Goal: Task Accomplishment & Management: Use online tool/utility

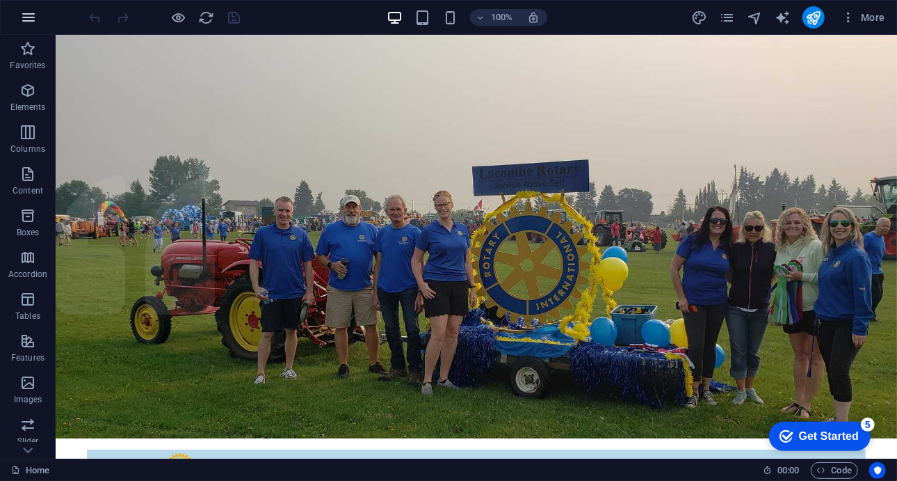
click at [29, 15] on icon "button" at bounding box center [28, 17] width 17 height 17
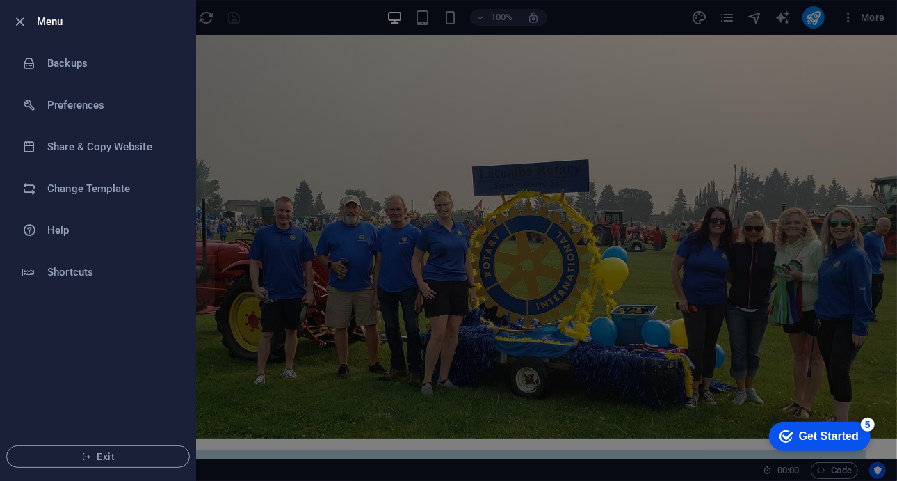
click at [280, 92] on div at bounding box center [448, 240] width 897 height 481
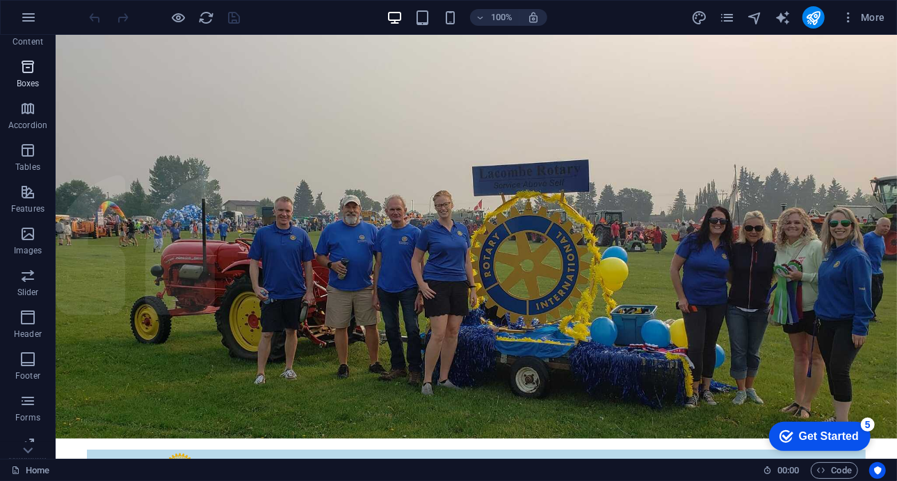
scroll to position [202, 0]
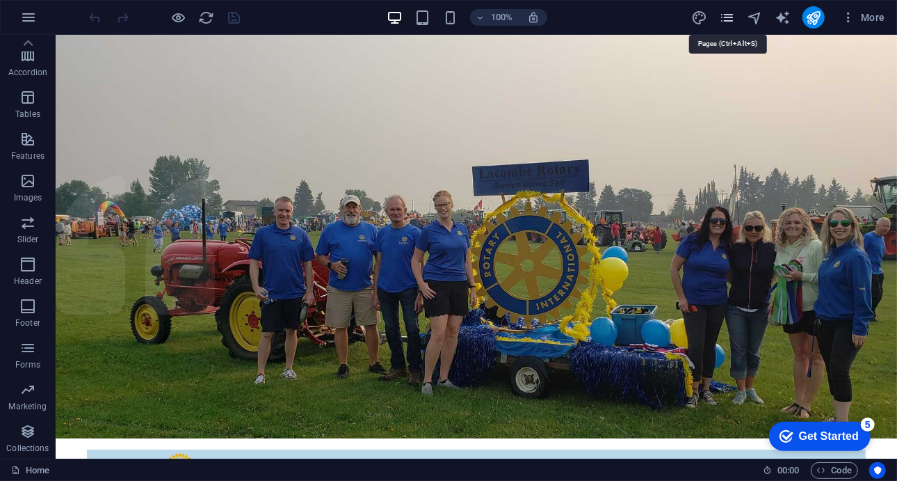
click at [727, 10] on icon "pages" at bounding box center [727, 18] width 16 height 16
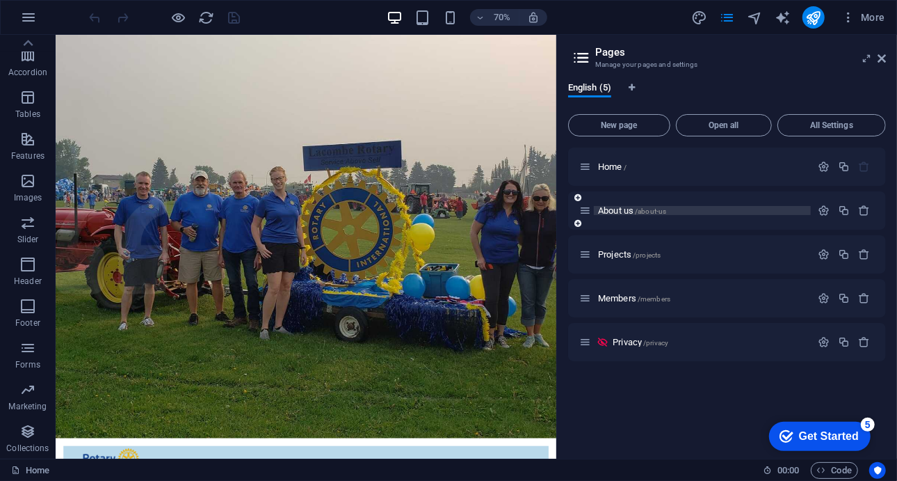
click at [611, 213] on span "About us /about-us" at bounding box center [632, 210] width 68 height 10
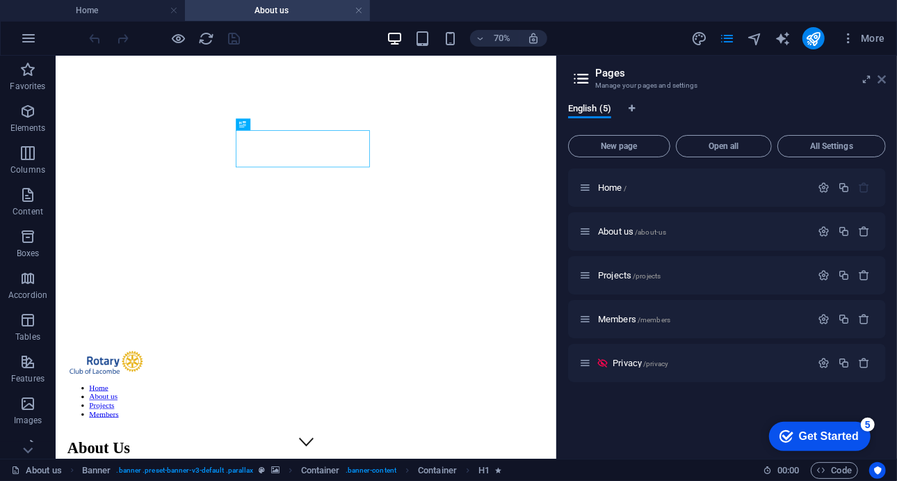
scroll to position [0, 0]
click at [885, 83] on icon at bounding box center [882, 79] width 8 height 11
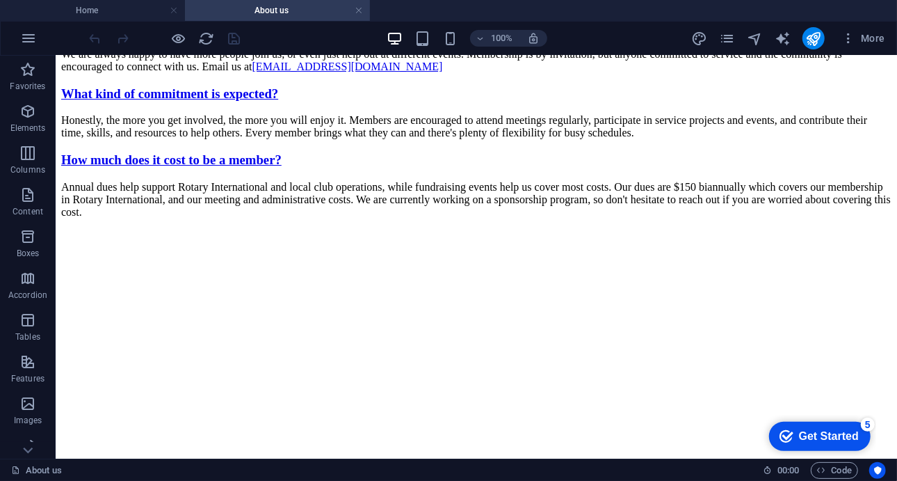
scroll to position [2841, 0]
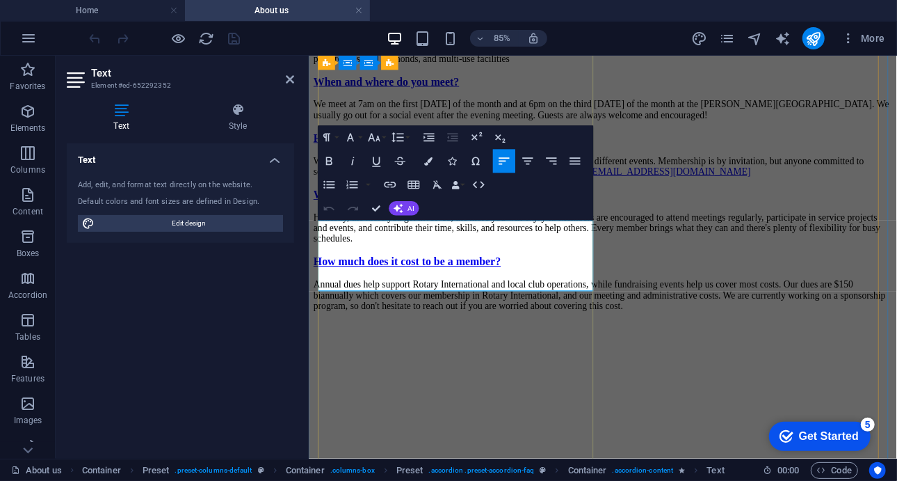
scroll to position [2679, 0]
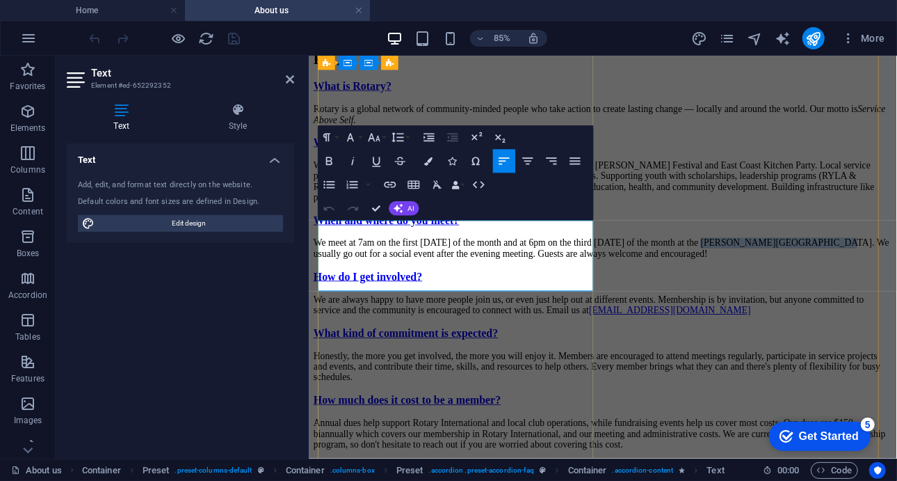
drag, startPoint x: 404, startPoint y: 290, endPoint x: 545, endPoint y: 275, distance: 141.9
click at [545, 275] on p "We meet at 7am on the first [DATE] of the month and at 6pm on the third [DATE] …" at bounding box center [654, 281] width 681 height 25
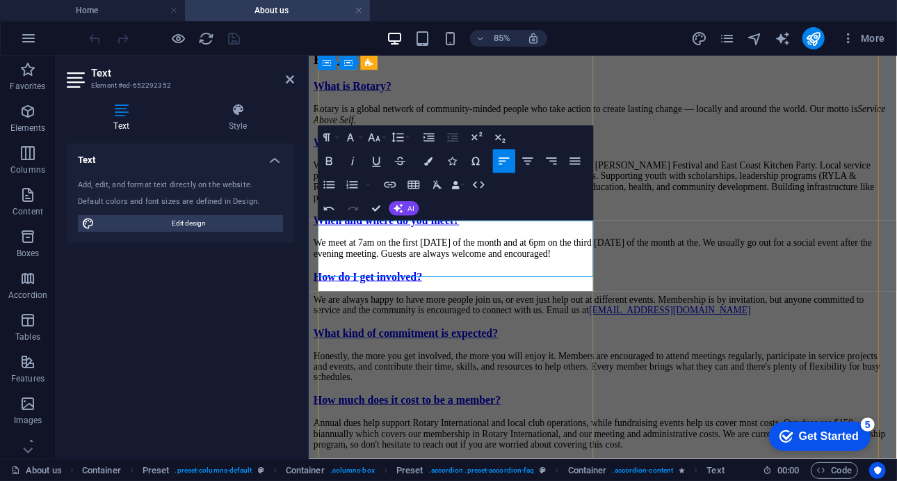
scroll to position [0, 4]
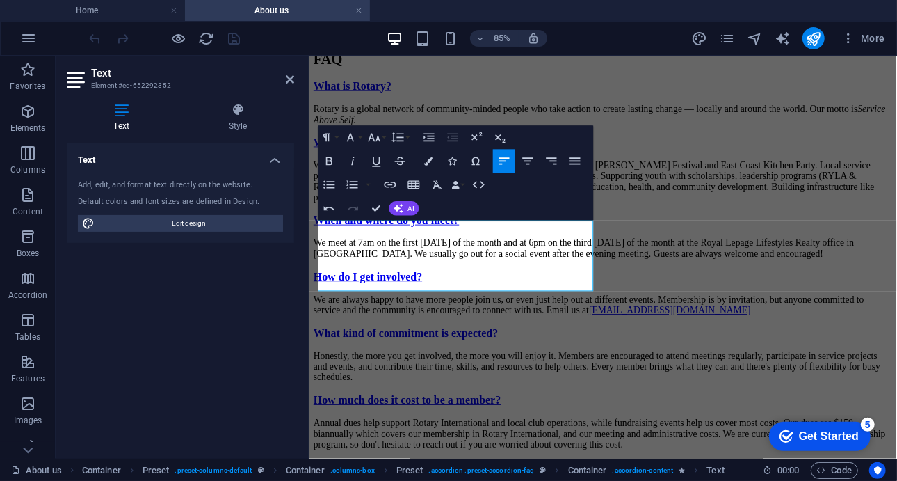
click at [257, 297] on div "Text Add, edit, and format text directly on the website. Default colors and fon…" at bounding box center [180, 295] width 227 height 304
click at [453, 387] on div "What is Rotary? Rotary is a global network of community-minded people who take …" at bounding box center [654, 300] width 681 height 435
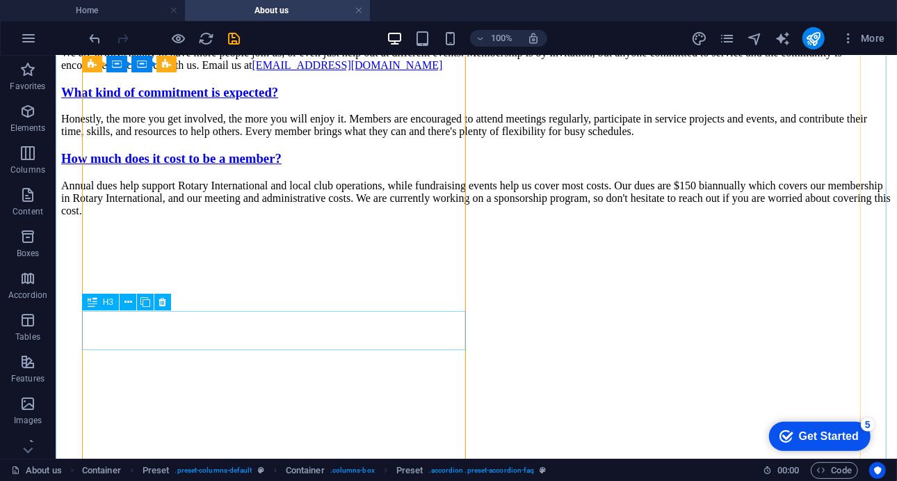
scroll to position [2841, 0]
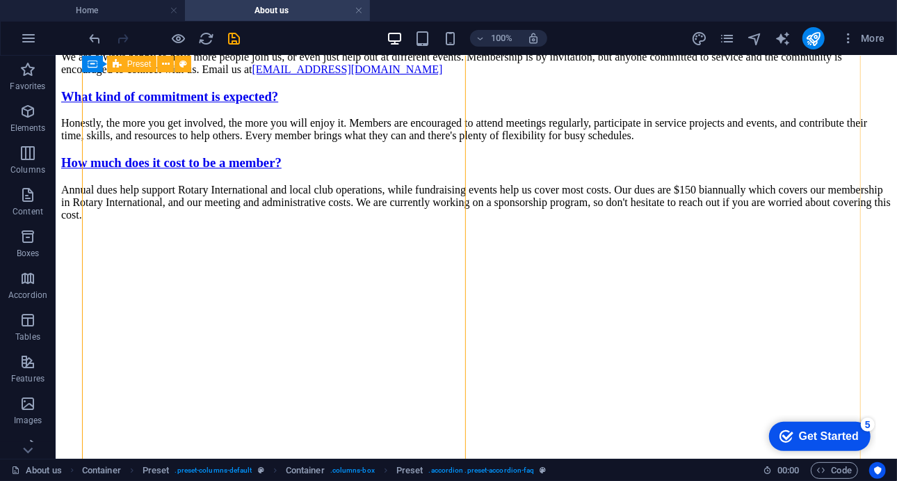
click at [224, 34] on div at bounding box center [165, 38] width 156 height 22
click at [235, 37] on icon "save" at bounding box center [235, 39] width 16 height 16
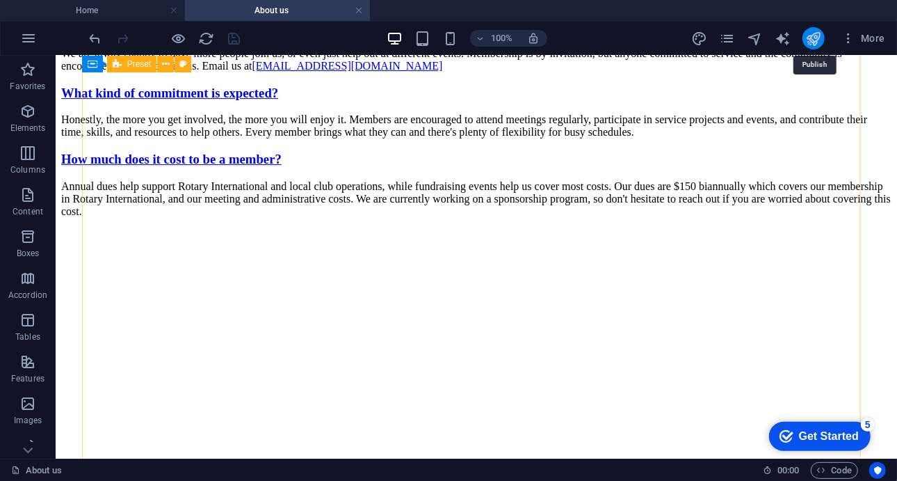
click at [818, 39] on icon "publish" at bounding box center [813, 39] width 16 height 16
